Goal: Check status: Check status

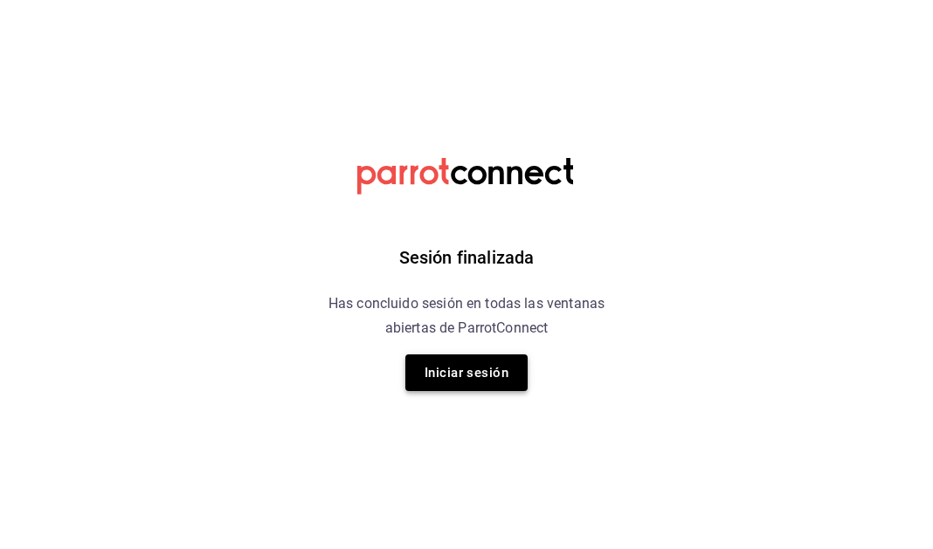
click at [514, 377] on button "Iniciar sesión" at bounding box center [466, 373] width 122 height 37
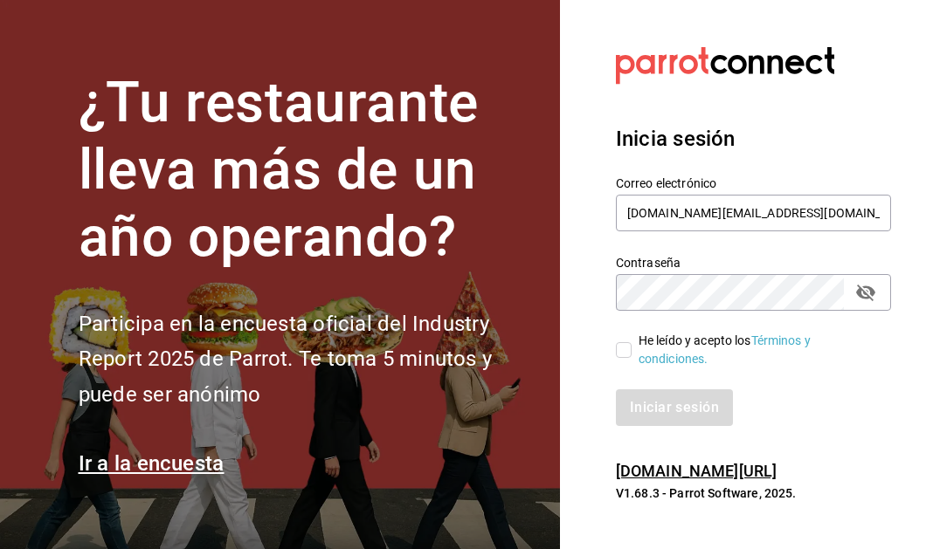
click at [625, 349] on input "He leído y acepto los Términos y condiciones." at bounding box center [624, 350] width 16 height 16
checkbox input "true"
click at [662, 413] on button "Iniciar sesión" at bounding box center [675, 407] width 119 height 37
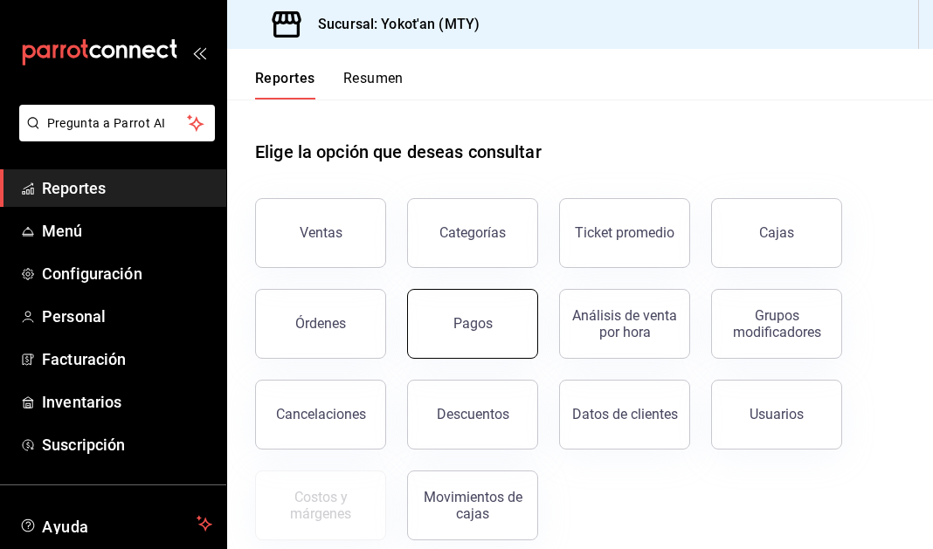
click at [465, 305] on button "Pagos" at bounding box center [472, 324] width 131 height 70
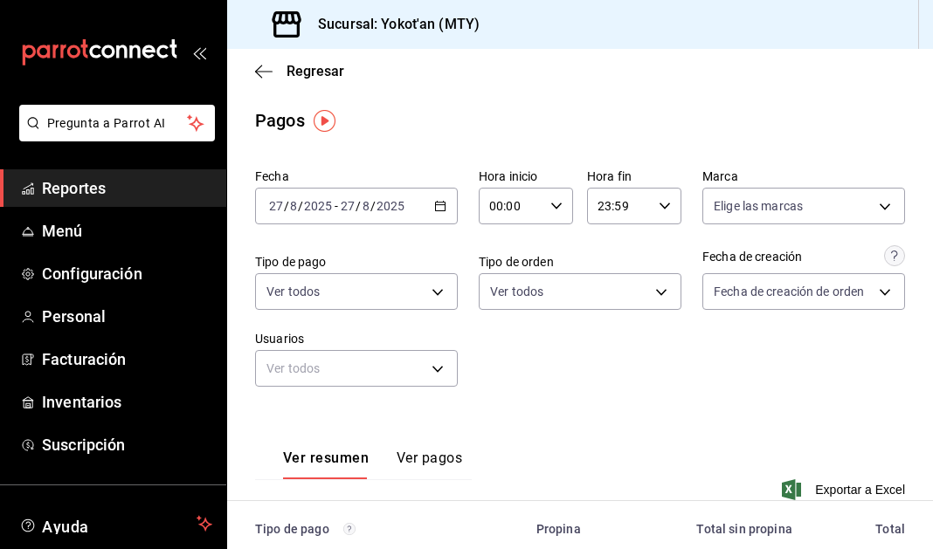
click at [437, 204] on \(Stroke\) "button" at bounding box center [441, 204] width 10 height 1
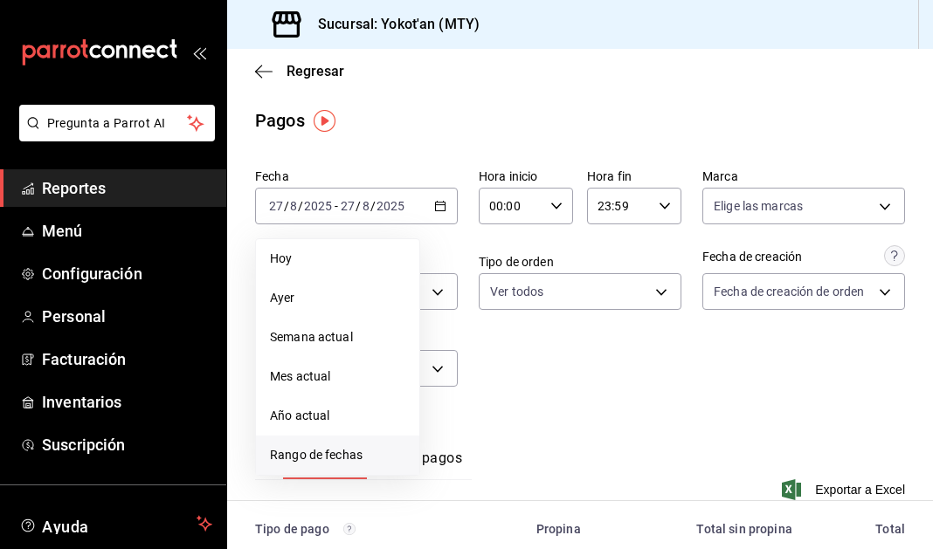
click at [329, 455] on span "Rango de fechas" at bounding box center [337, 455] width 135 height 18
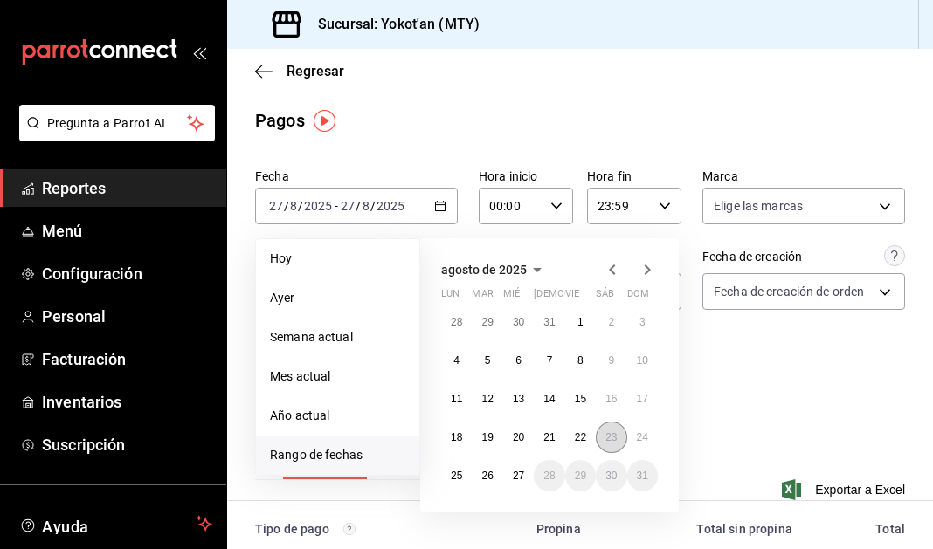
click at [607, 432] on abbr "23" at bounding box center [610, 437] width 11 height 12
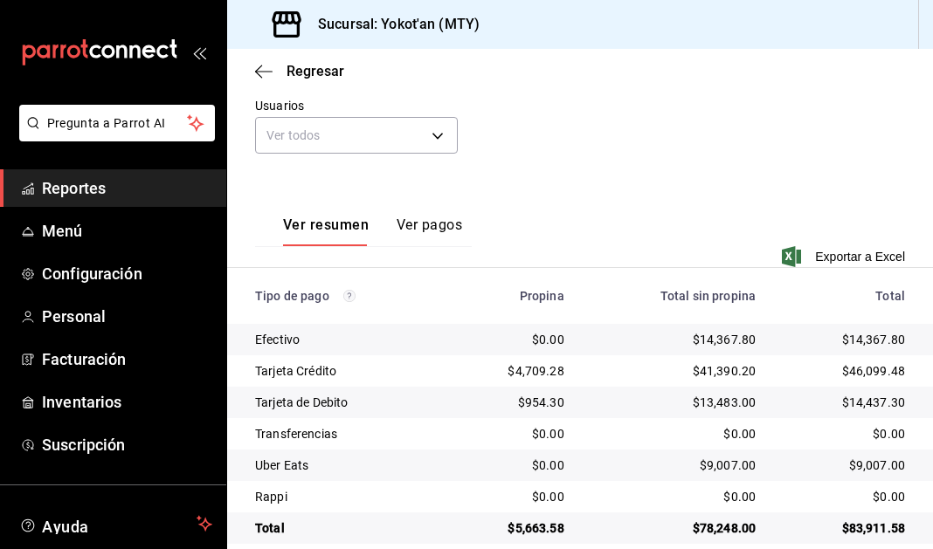
scroll to position [256, 0]
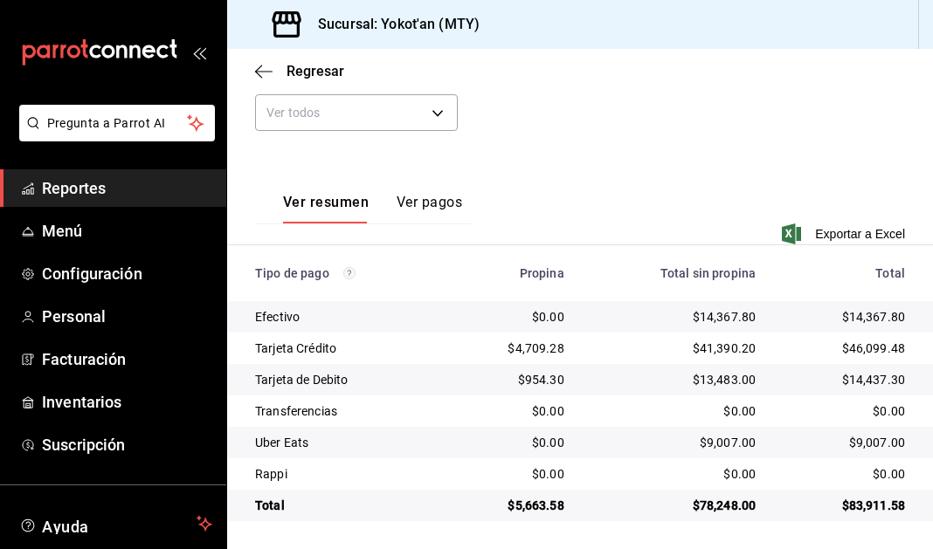
click at [421, 197] on button "Ver pagos" at bounding box center [428, 209] width 65 height 30
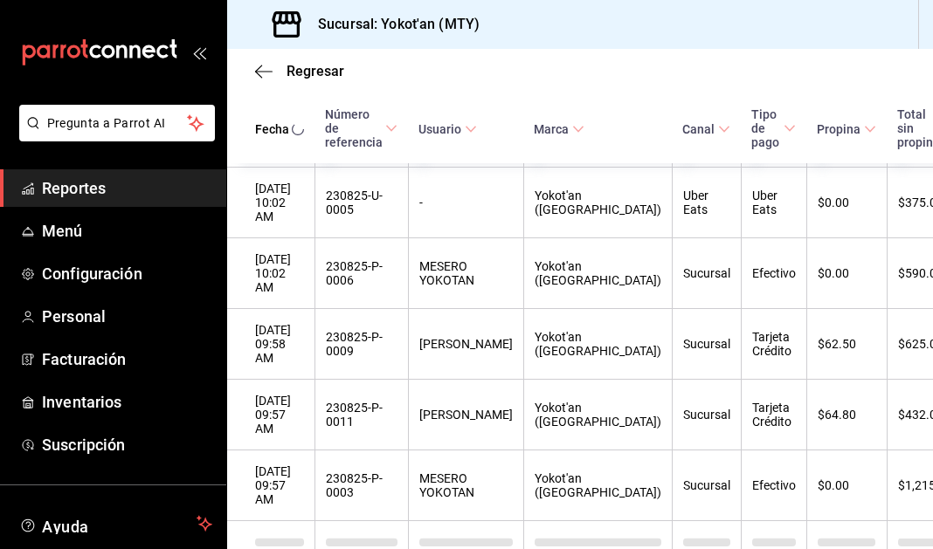
scroll to position [7119, 0]
